Goal: Use online tool/utility: Utilize a website feature to perform a specific function

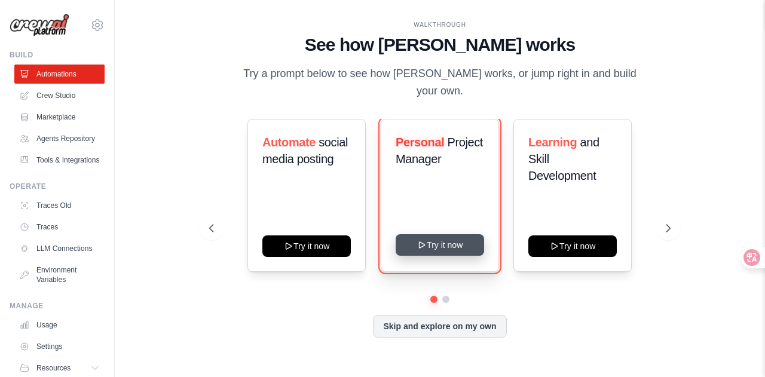
click at [434, 237] on button "Try it now" at bounding box center [440, 245] width 88 height 22
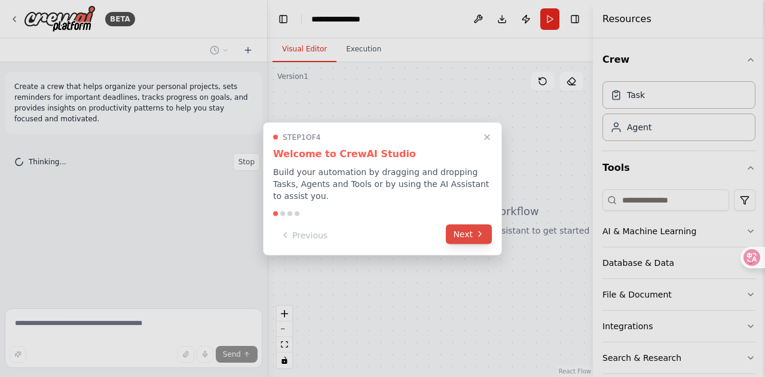
click at [466, 238] on button "Next" at bounding box center [469, 234] width 46 height 20
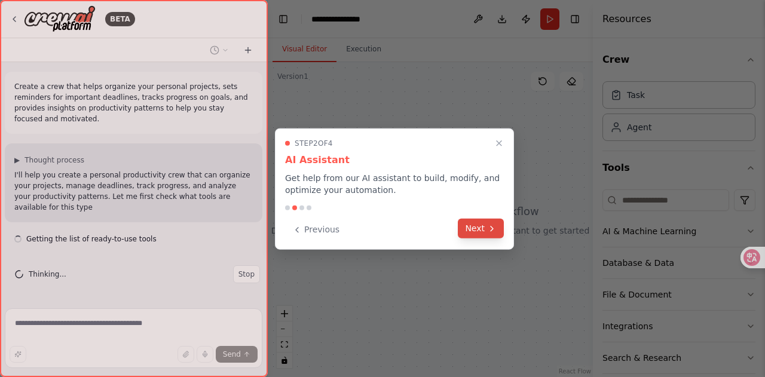
click at [474, 229] on button "Next" at bounding box center [481, 229] width 46 height 20
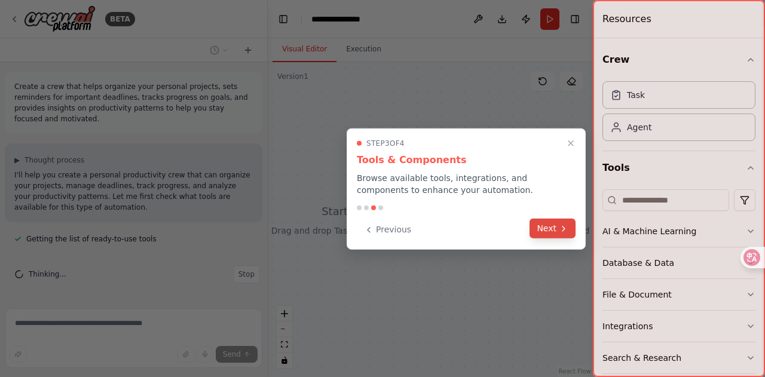
click at [546, 233] on button "Next" at bounding box center [552, 229] width 46 height 20
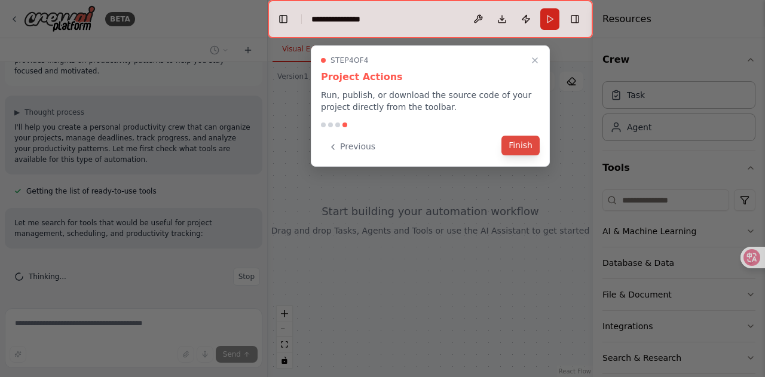
scroll to position [72, 0]
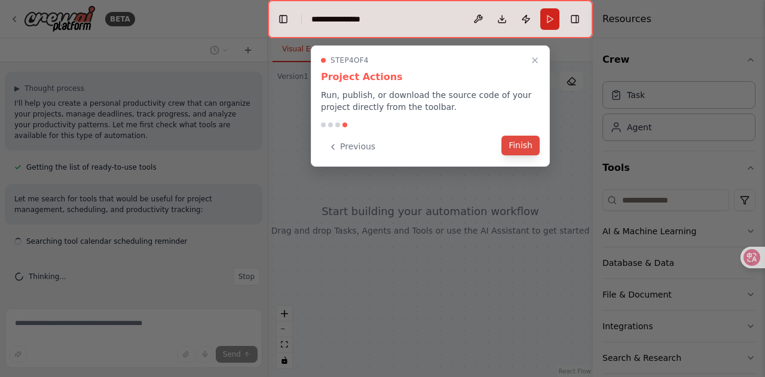
click at [516, 151] on button "Finish" at bounding box center [520, 146] width 38 height 20
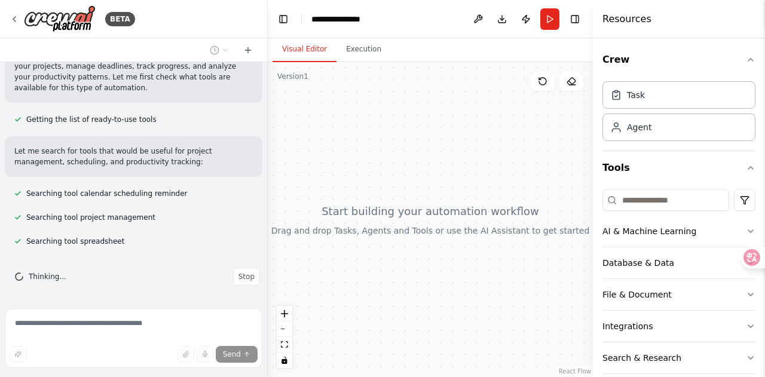
scroll to position [143, 0]
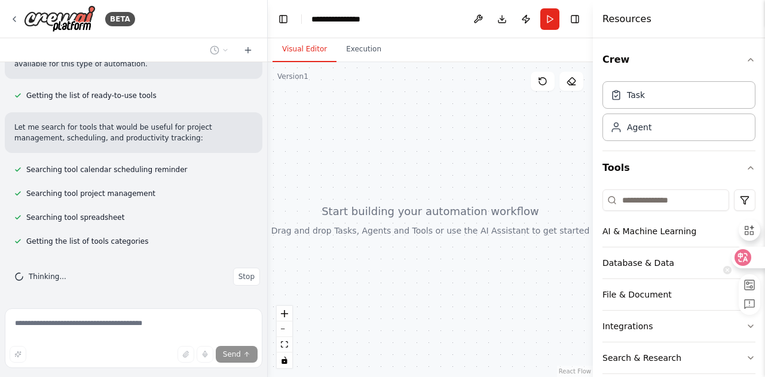
click at [752, 258] on div at bounding box center [747, 258] width 32 height 22
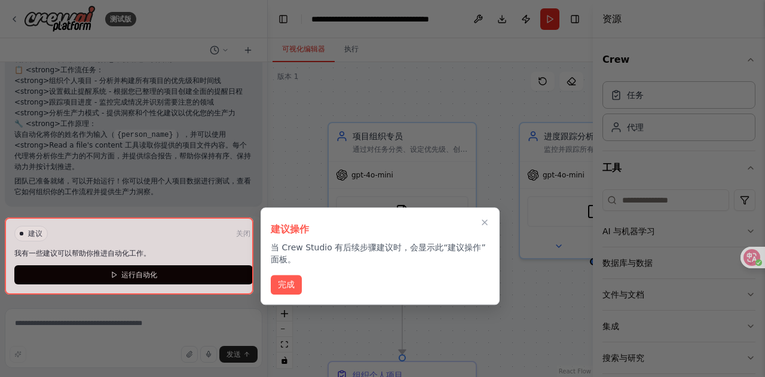
scroll to position [1175, 0]
click at [291, 281] on font "完成" at bounding box center [286, 283] width 17 height 10
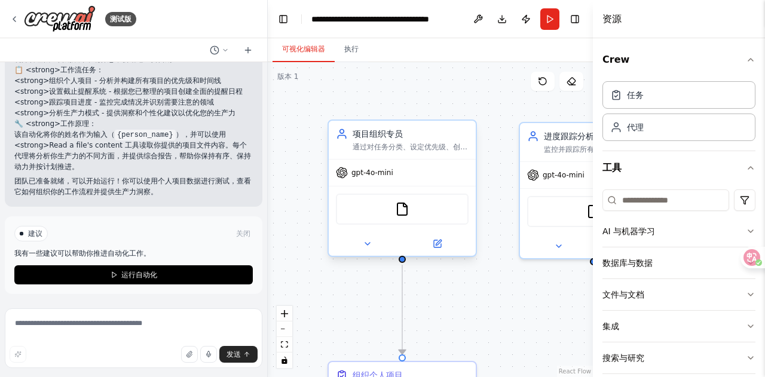
click at [374, 175] on span "gpt-4o-mini" at bounding box center [372, 173] width 42 height 10
drag, startPoint x: 374, startPoint y: 175, endPoint x: 366, endPoint y: 180, distance: 9.4
click at [374, 176] on span "gpt-4o-mini" at bounding box center [372, 173] width 42 height 10
click at [354, 176] on div "gpt-4o-mini" at bounding box center [364, 173] width 57 height 12
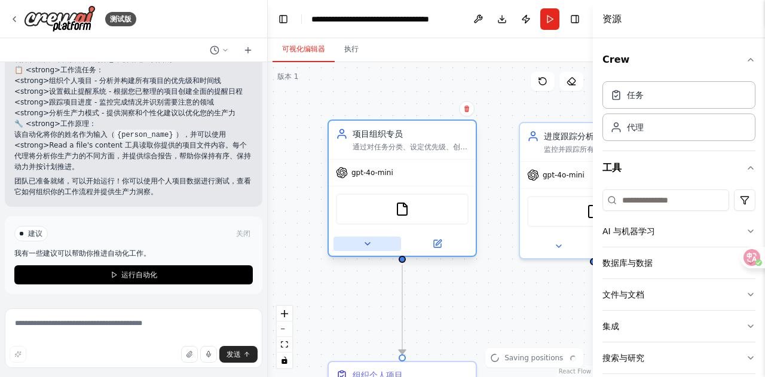
click at [369, 244] on icon at bounding box center [368, 244] width 10 height 10
click at [368, 240] on icon at bounding box center [368, 244] width 10 height 10
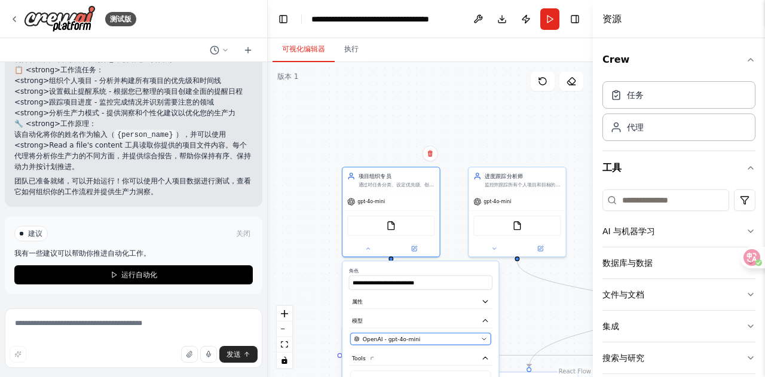
click at [395, 336] on span "OpenAI - gpt-4o-mini" at bounding box center [392, 339] width 58 height 8
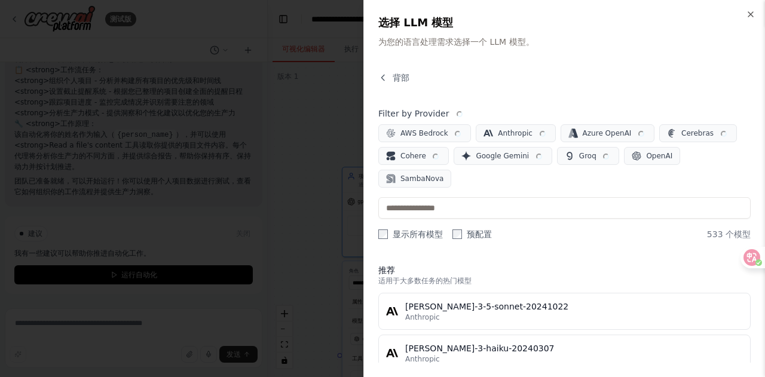
click at [336, 78] on div at bounding box center [382, 188] width 765 height 377
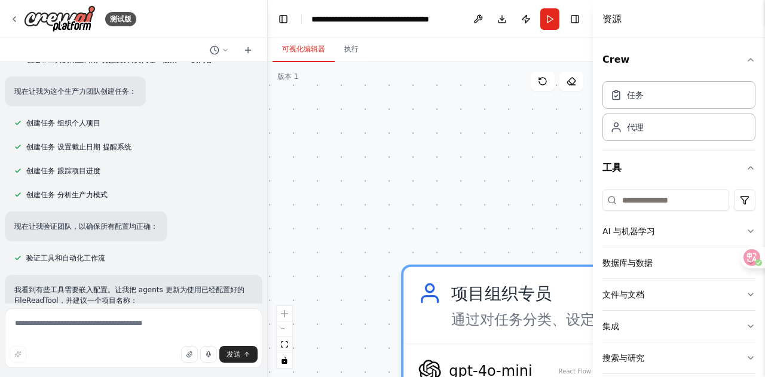
scroll to position [458, 0]
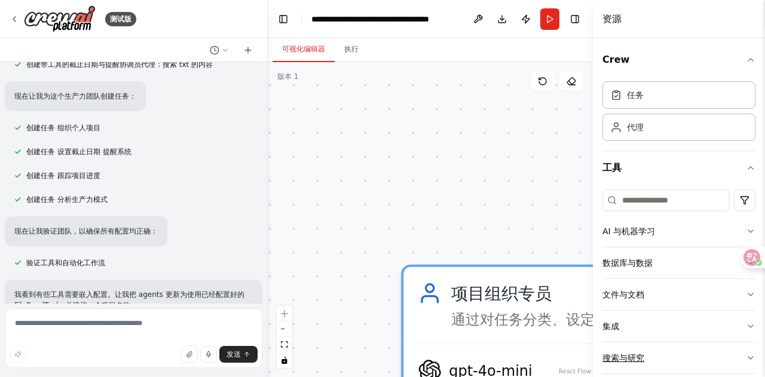
click at [618, 353] on font "搜索与研究" at bounding box center [623, 358] width 42 height 10
click at [626, 353] on font "搜索与研究" at bounding box center [623, 358] width 42 height 10
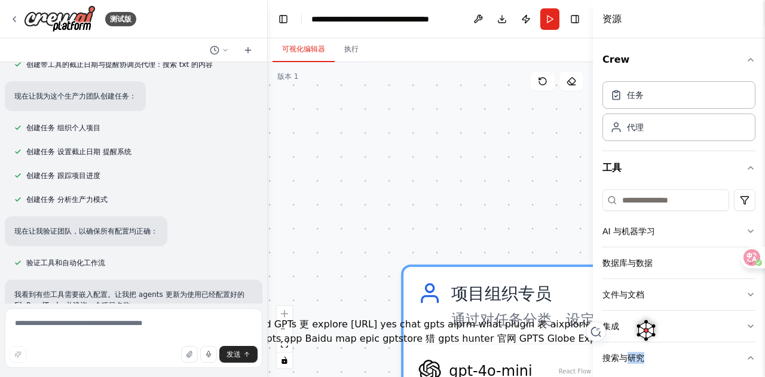
click at [483, 189] on div ".deletable-edge-delete-btn { width: 20px; height: 20px; border: 0px solid #ffff…" at bounding box center [430, 219] width 325 height 315
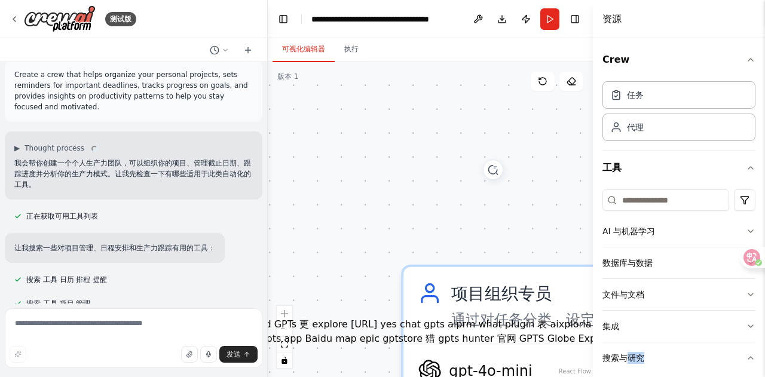
scroll to position [0, 0]
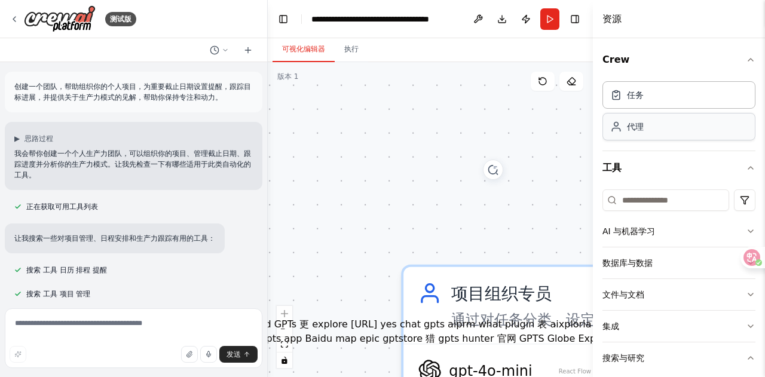
click at [648, 127] on div "代理" at bounding box center [678, 126] width 153 height 27
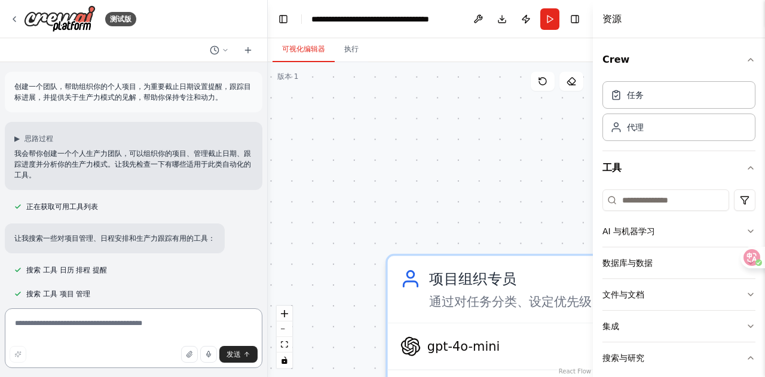
click at [59, 328] on textarea at bounding box center [134, 338] width 258 height 60
click at [255, 49] on button at bounding box center [247, 50] width 19 height 14
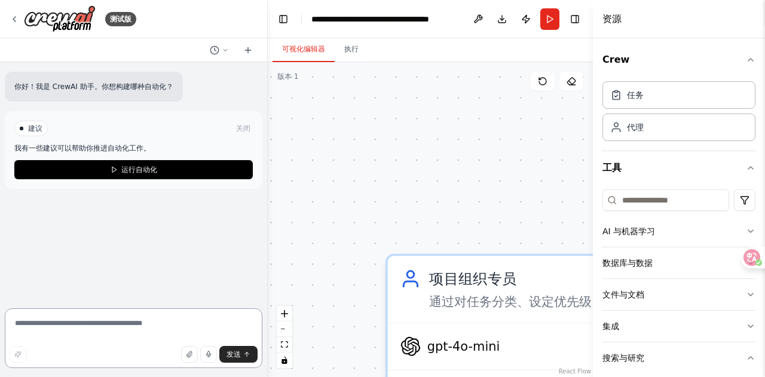
click at [69, 329] on textarea at bounding box center [134, 338] width 258 height 60
